Goal: Task Accomplishment & Management: Complete application form

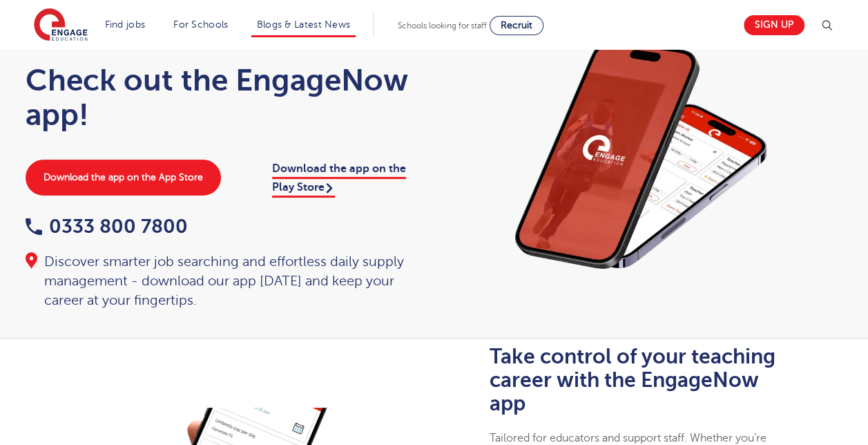
scroll to position [28, 0]
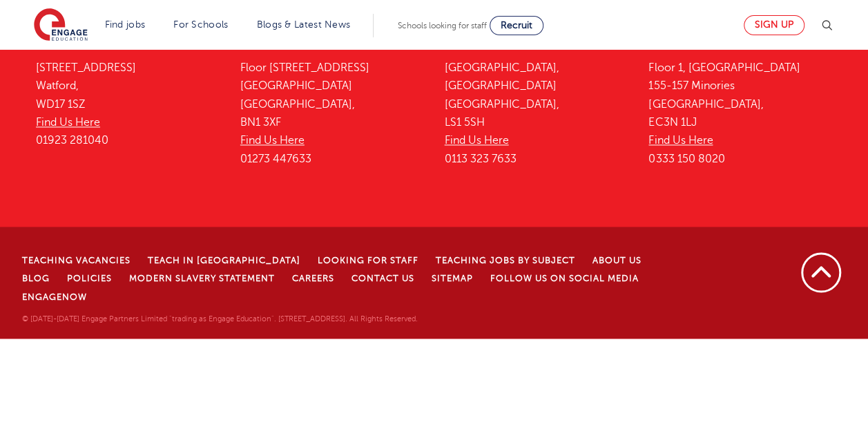
scroll to position [1226, 0]
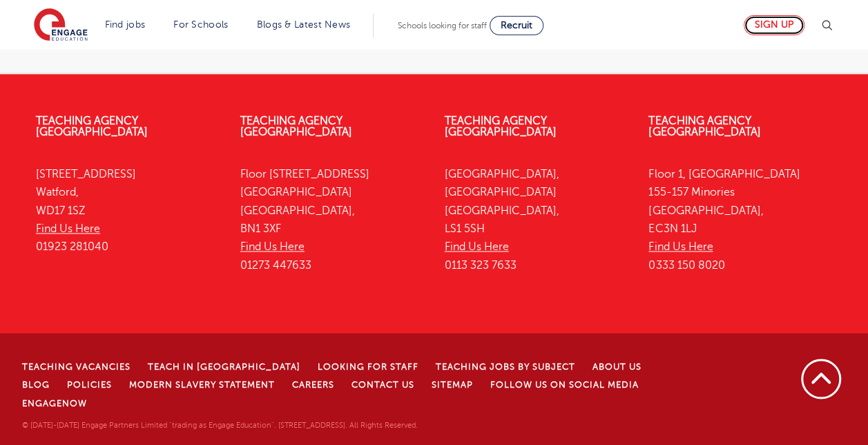
click at [792, 29] on link "Sign up" at bounding box center [774, 25] width 61 height 20
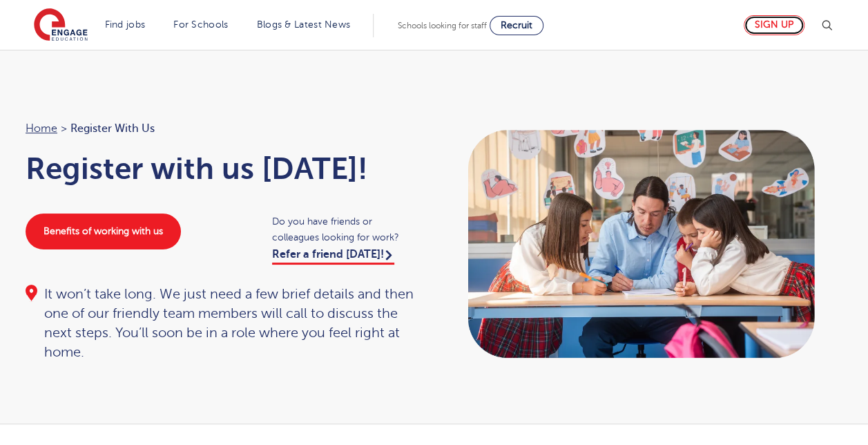
click at [775, 21] on link "Sign up" at bounding box center [774, 25] width 61 height 20
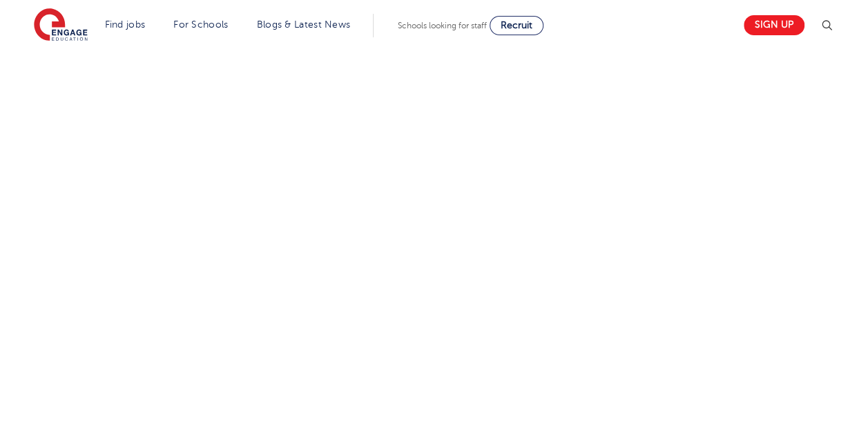
scroll to position [198, 0]
